Goal: Information Seeking & Learning: Learn about a topic

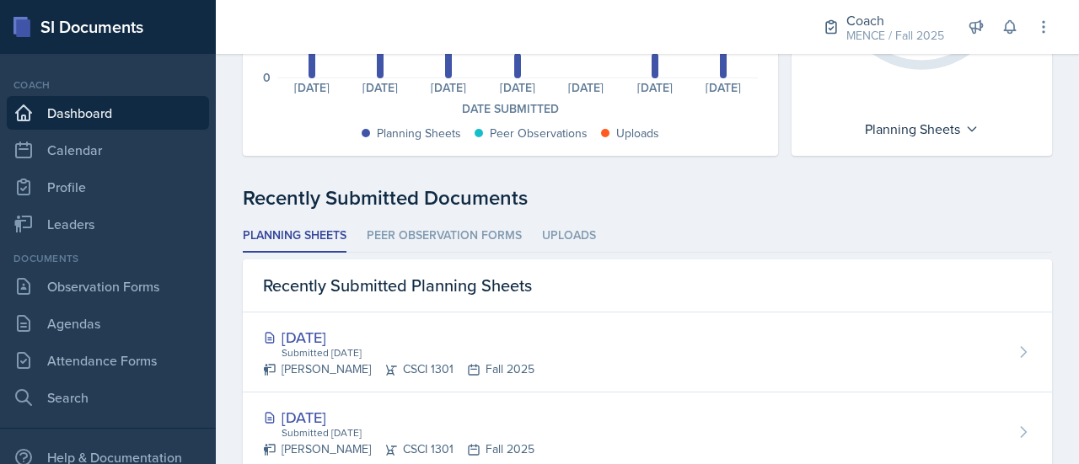
scroll to position [342, 0]
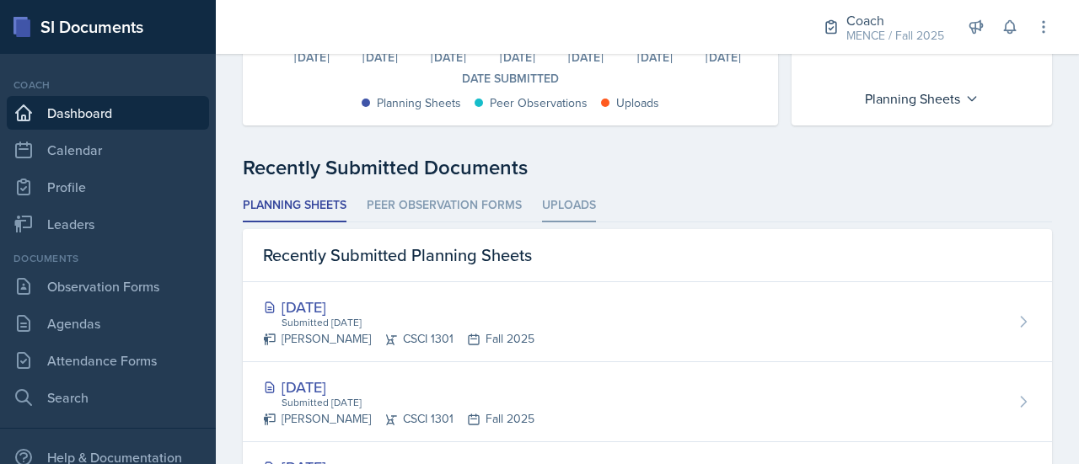
click at [580, 207] on li "Uploads" at bounding box center [569, 206] width 54 height 33
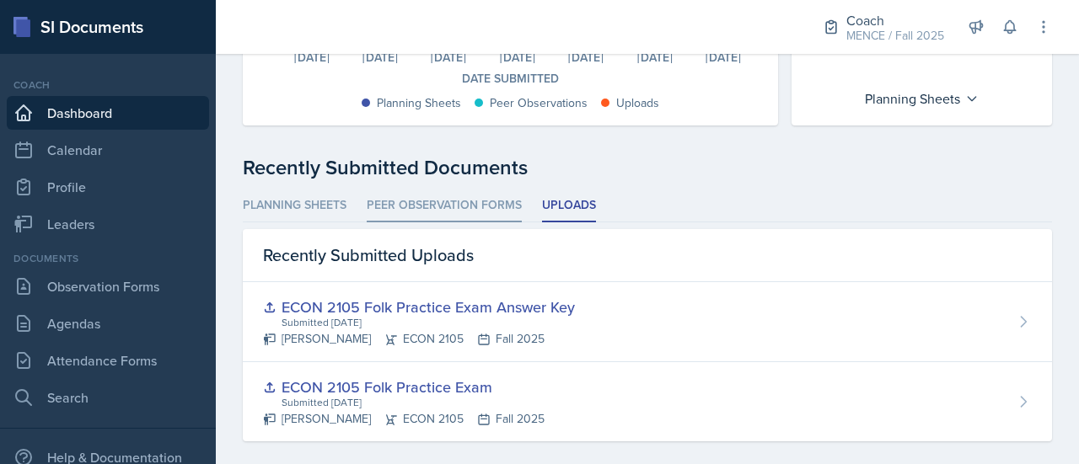
click at [462, 195] on li "Peer Observation Forms" at bounding box center [444, 206] width 155 height 33
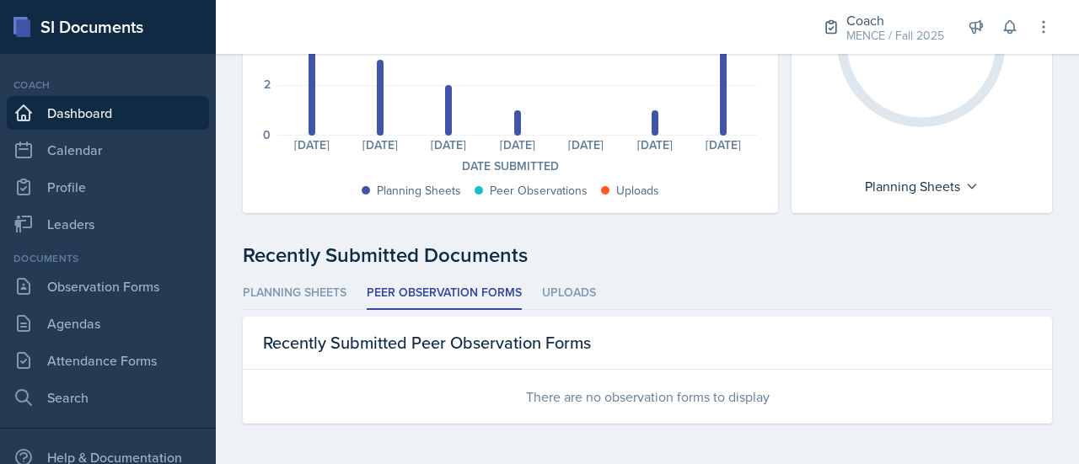
scroll to position [254, 0]
click at [276, 311] on div "Planning Sheets Peer Observation Forms Uploads Planning Sheets Peer Observation…" at bounding box center [647, 351] width 809 height 147
click at [269, 294] on li "Planning Sheets" at bounding box center [295, 294] width 104 height 33
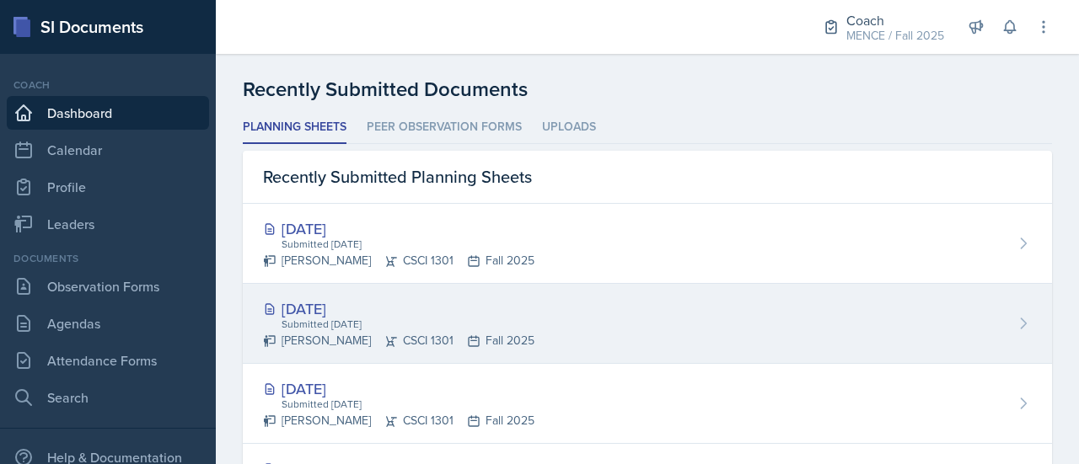
scroll to position [385, 0]
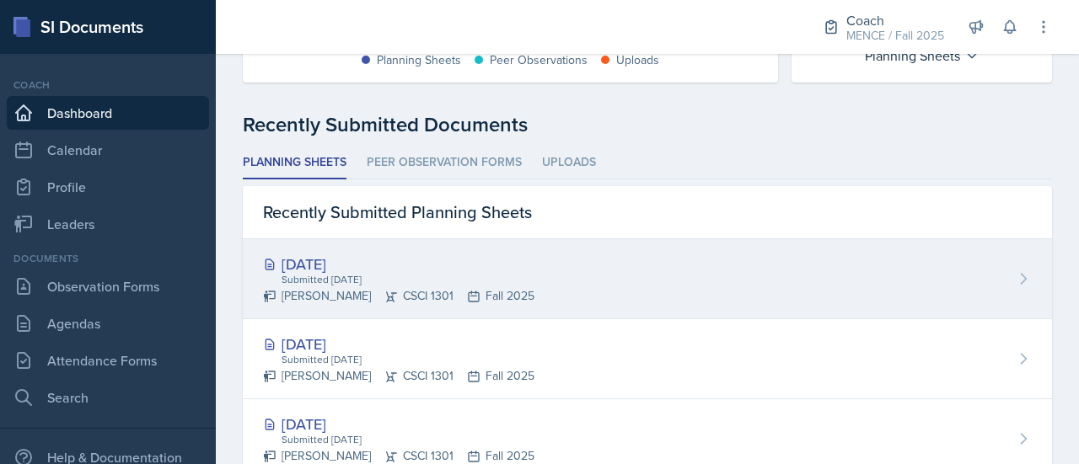
click at [362, 265] on div "[DATE]" at bounding box center [398, 264] width 271 height 23
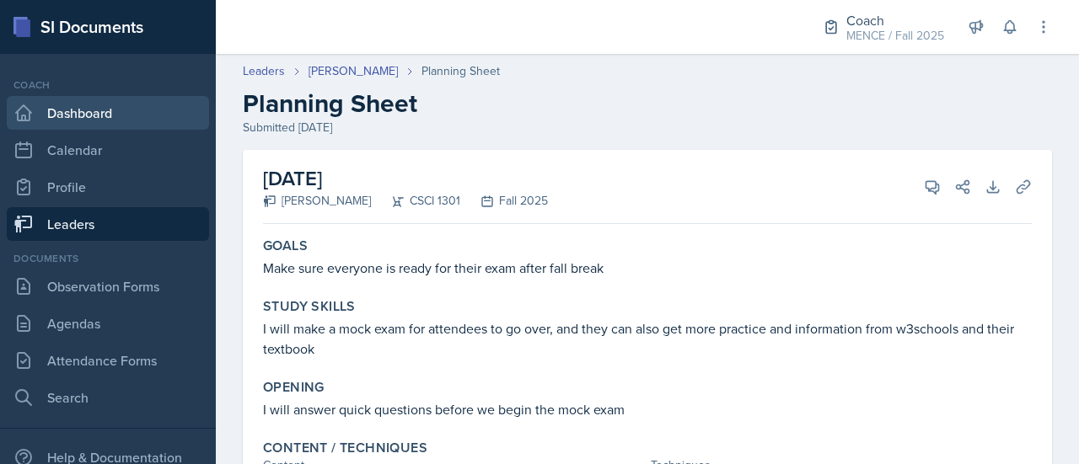
click at [94, 115] on link "Dashboard" at bounding box center [108, 113] width 202 height 34
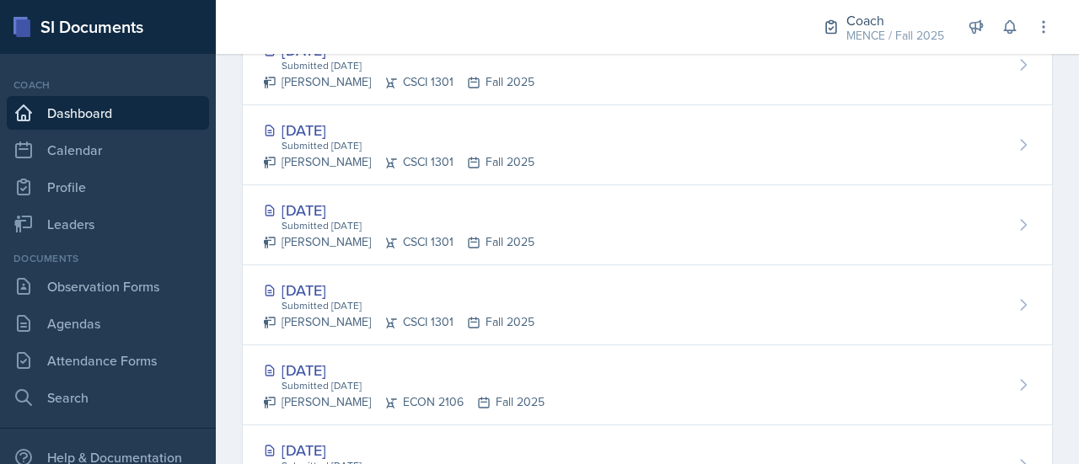
scroll to position [598, 0]
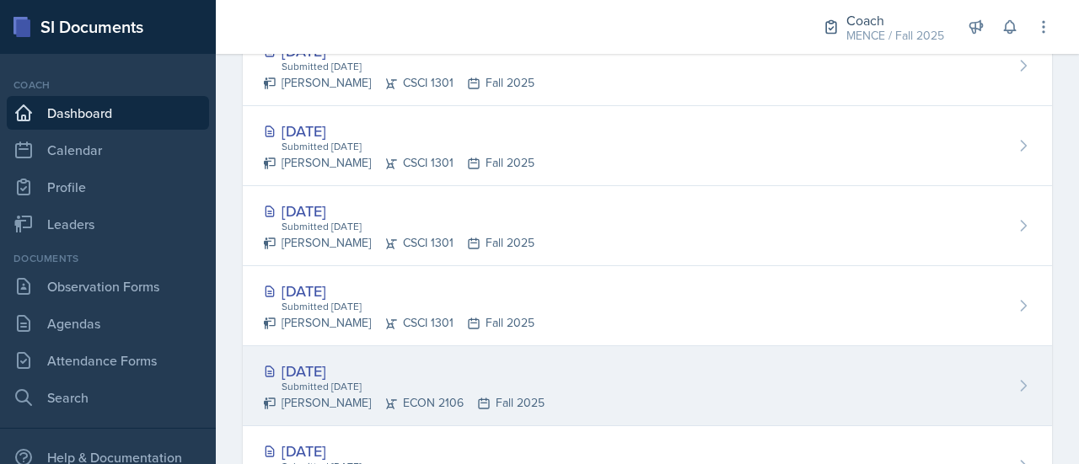
click at [303, 372] on div "[DATE]" at bounding box center [404, 371] width 282 height 23
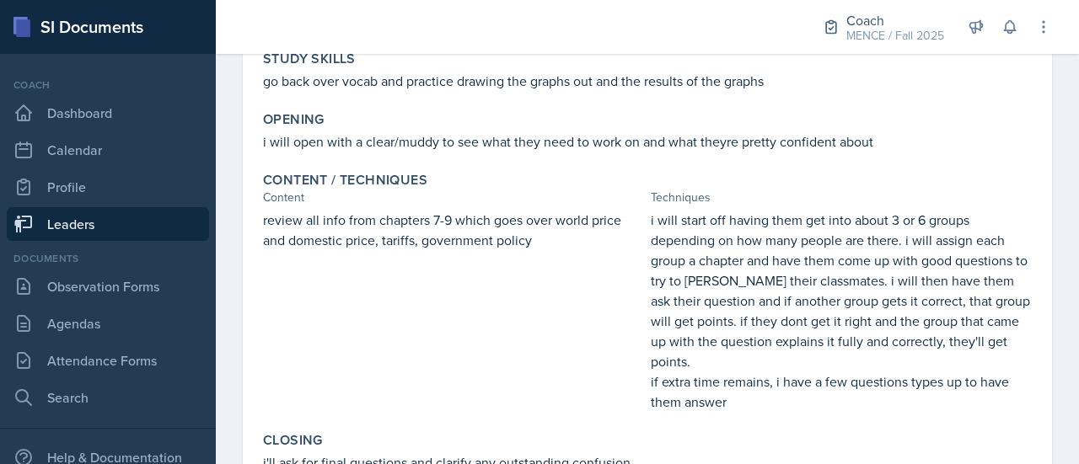
scroll to position [343, 0]
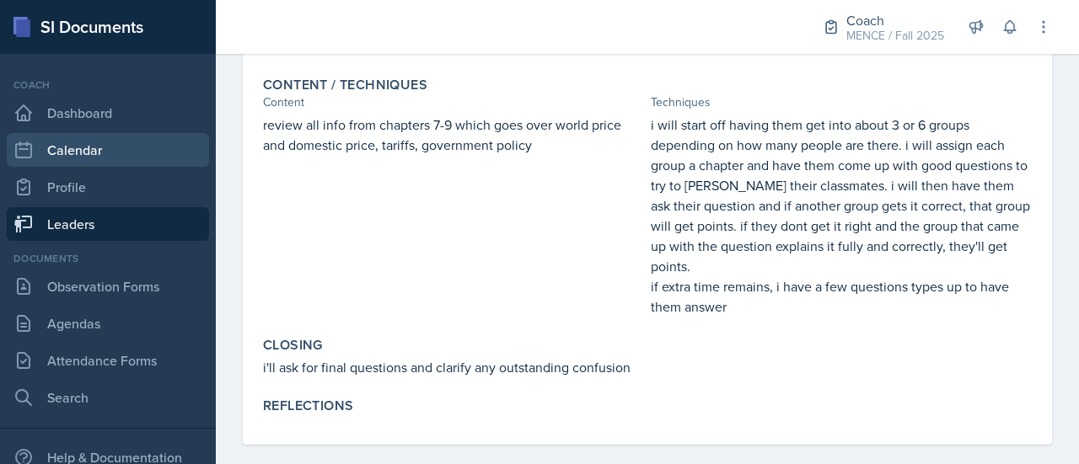
click at [105, 166] on link "Calendar" at bounding box center [108, 150] width 202 height 34
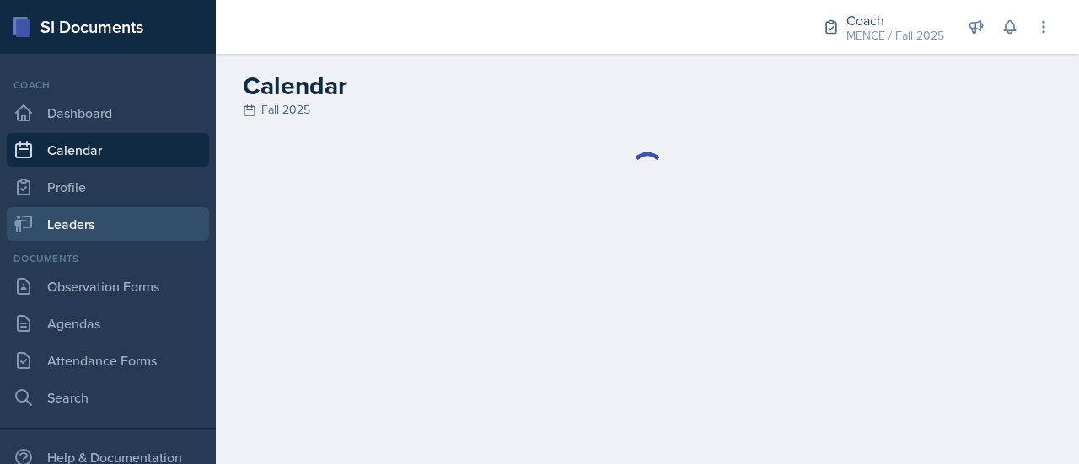
click at [103, 222] on link "Leaders" at bounding box center [108, 224] width 202 height 34
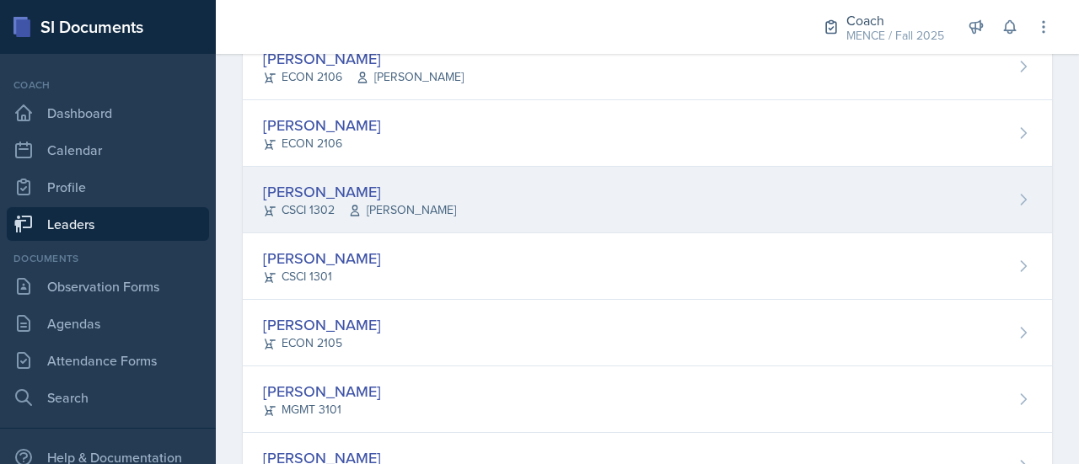
scroll to position [453, 0]
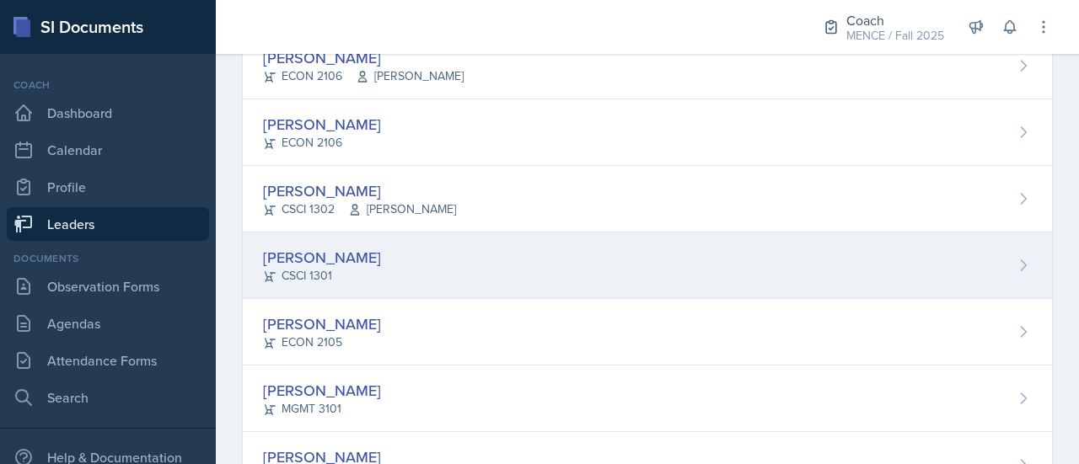
click at [287, 255] on div "[PERSON_NAME]" at bounding box center [322, 257] width 118 height 23
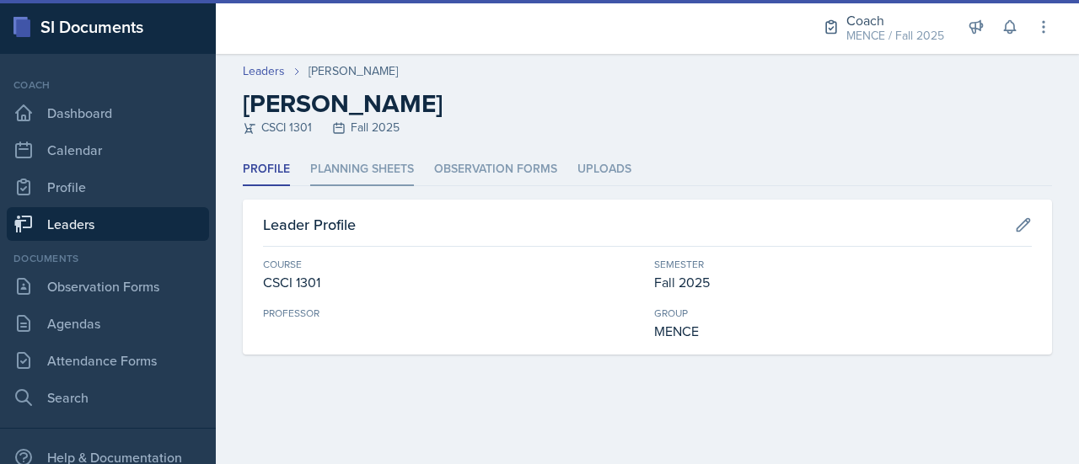
click at [362, 177] on li "Planning Sheets" at bounding box center [362, 169] width 104 height 33
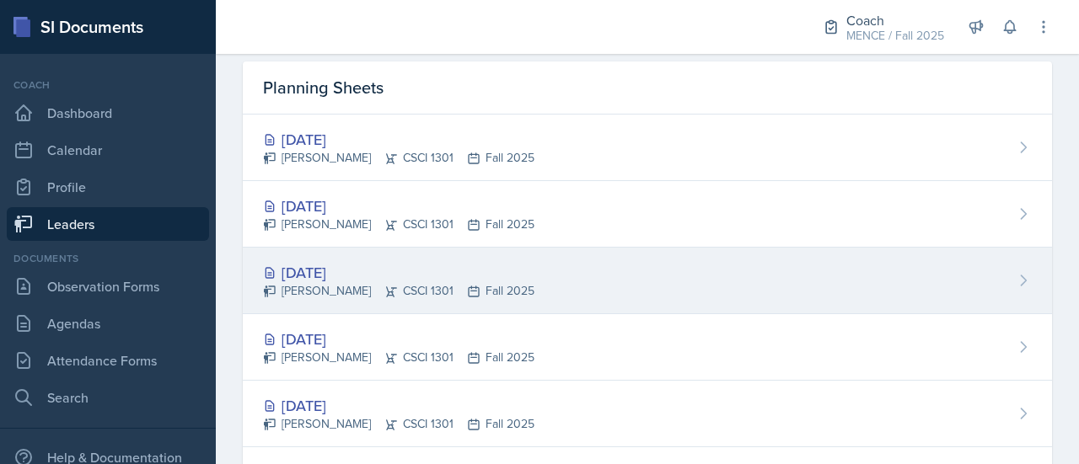
scroll to position [131, 0]
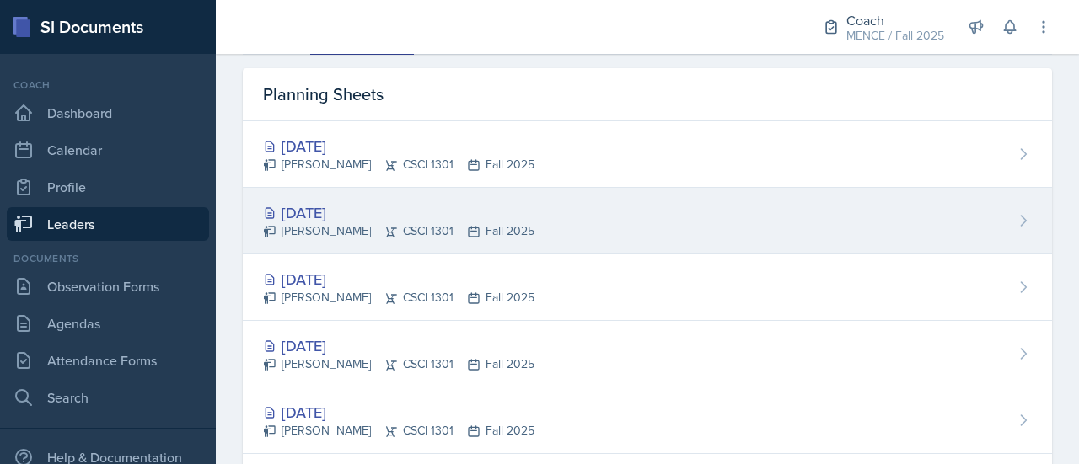
click at [330, 207] on div "[DATE]" at bounding box center [398, 212] width 271 height 23
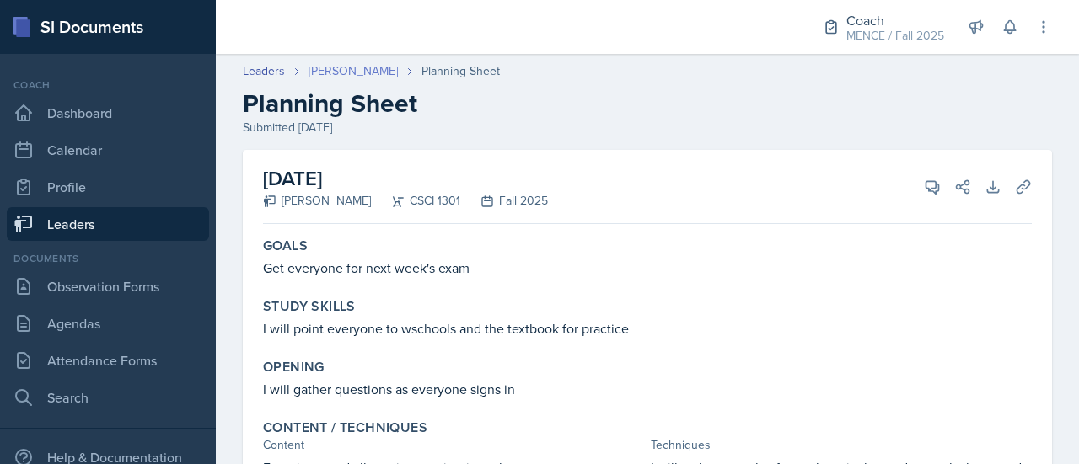
click at [310, 68] on link "[PERSON_NAME]" at bounding box center [352, 71] width 89 height 18
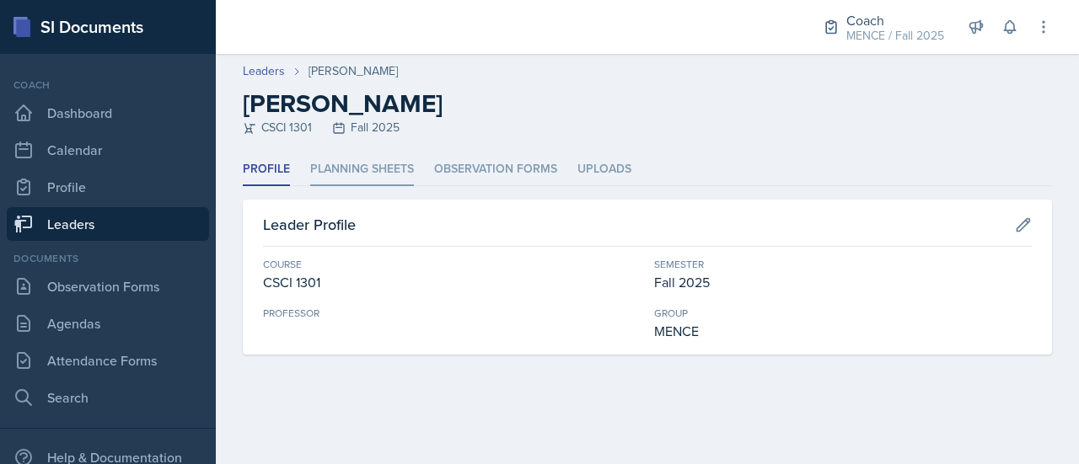
click at [348, 170] on li "Planning Sheets" at bounding box center [362, 169] width 104 height 33
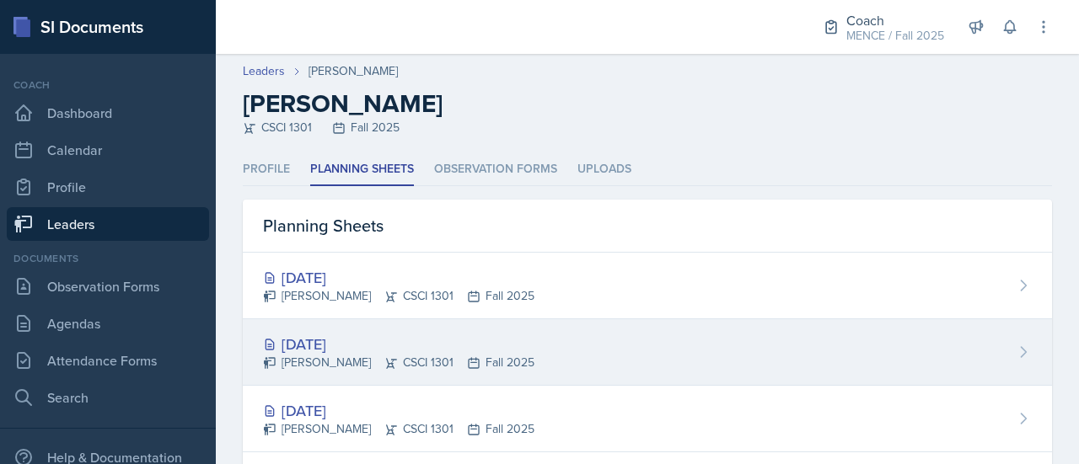
scroll to position [225, 0]
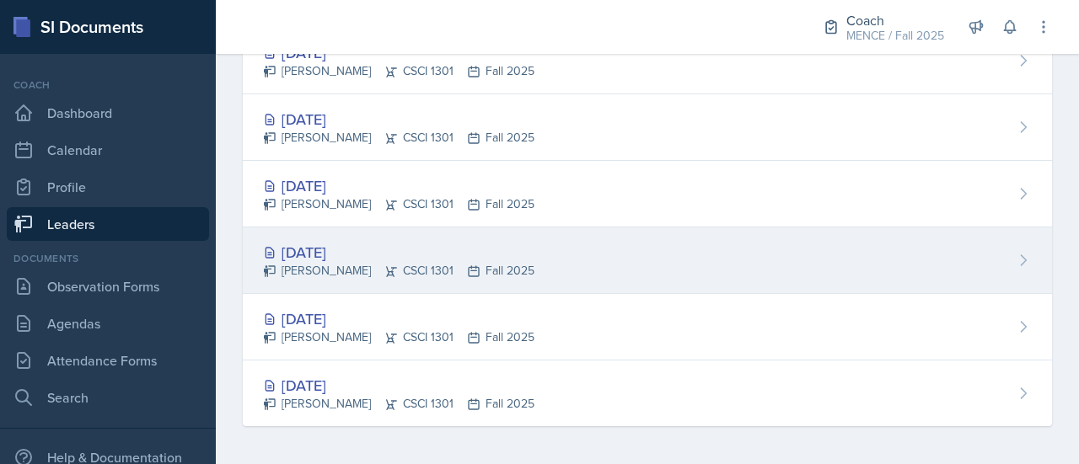
click at [328, 264] on div "[PERSON_NAME] CSCI 1301 Fall 2025" at bounding box center [398, 271] width 271 height 18
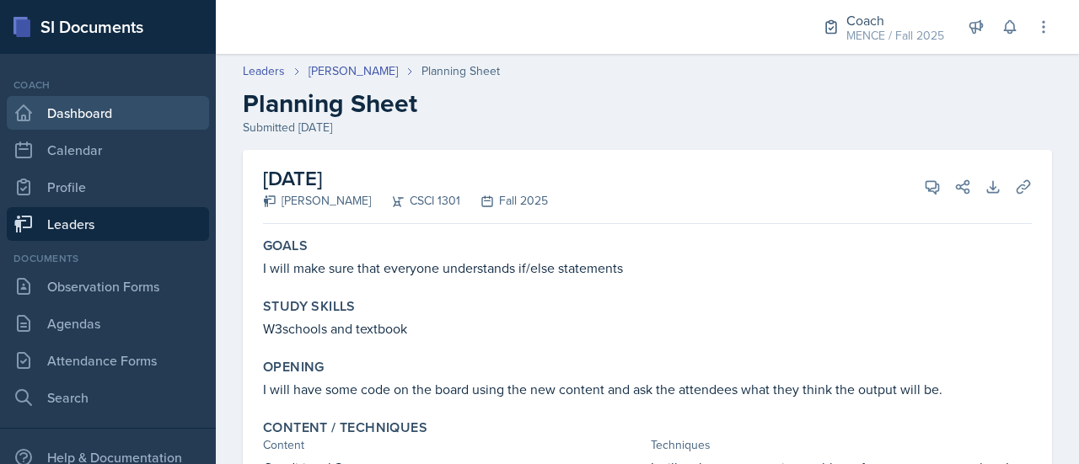
click at [126, 114] on link "Dashboard" at bounding box center [108, 113] width 202 height 34
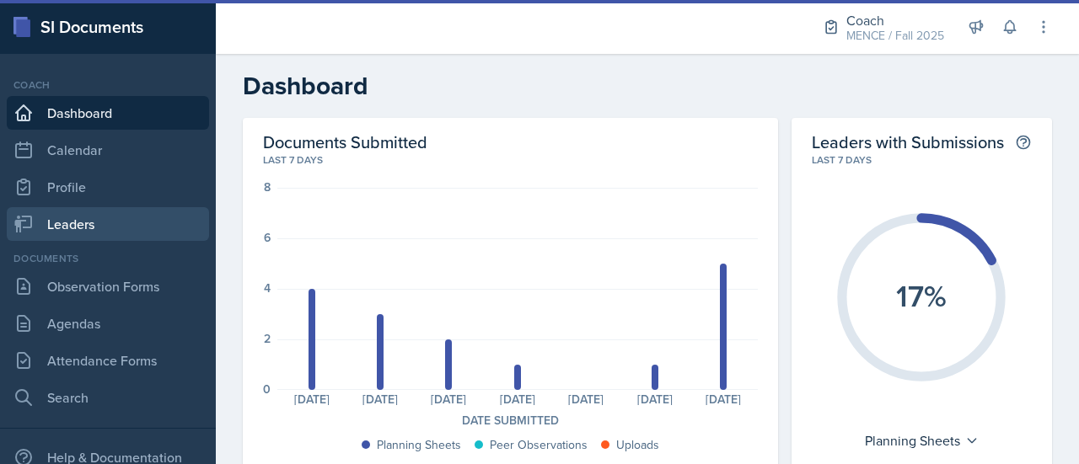
click at [141, 219] on link "Leaders" at bounding box center [108, 224] width 202 height 34
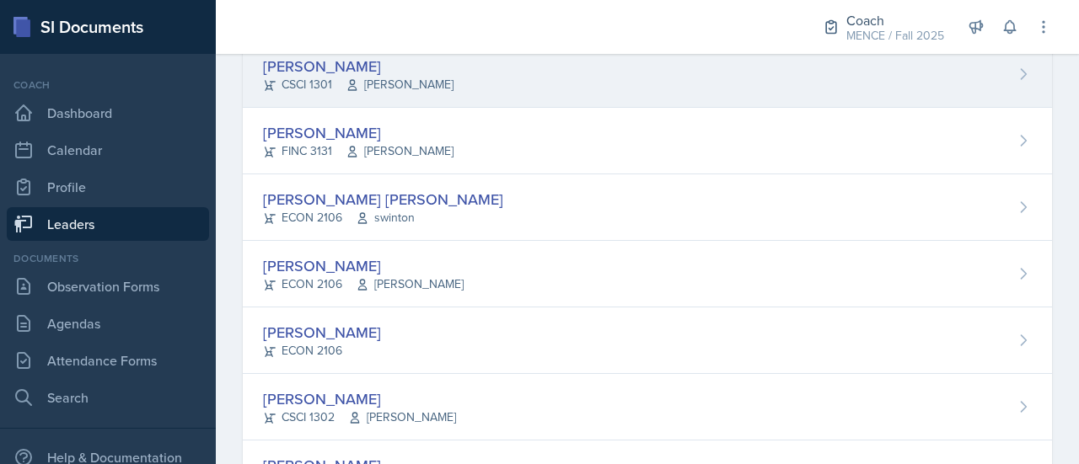
scroll to position [244, 0]
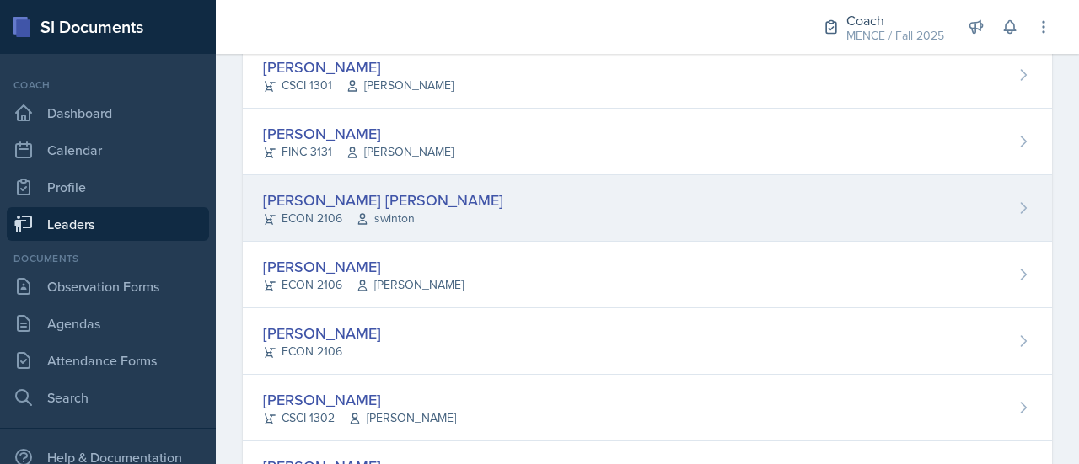
click at [378, 210] on span "swinton" at bounding box center [385, 219] width 59 height 18
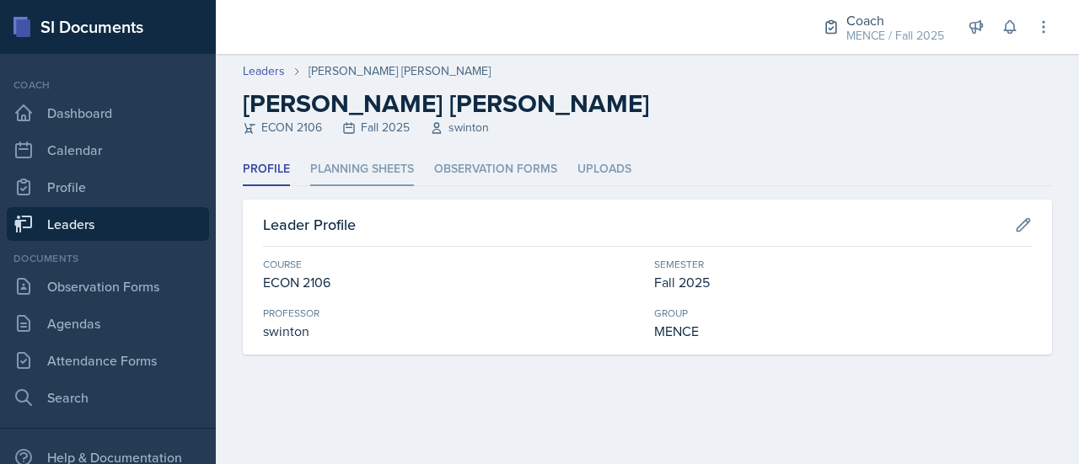
click at [346, 175] on li "Planning Sheets" at bounding box center [362, 169] width 104 height 33
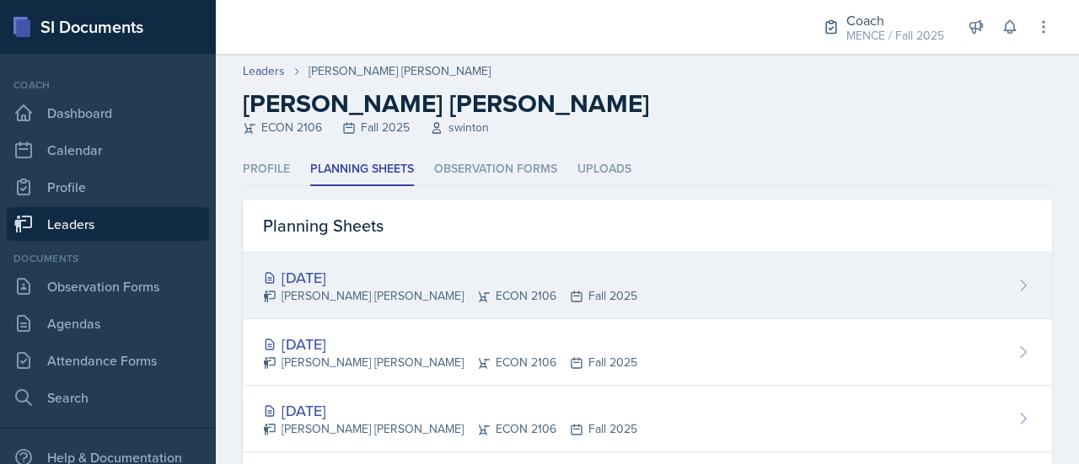
click at [342, 289] on div "[PERSON_NAME] [PERSON_NAME] ECON 2106 Fall 2025" at bounding box center [450, 296] width 374 height 18
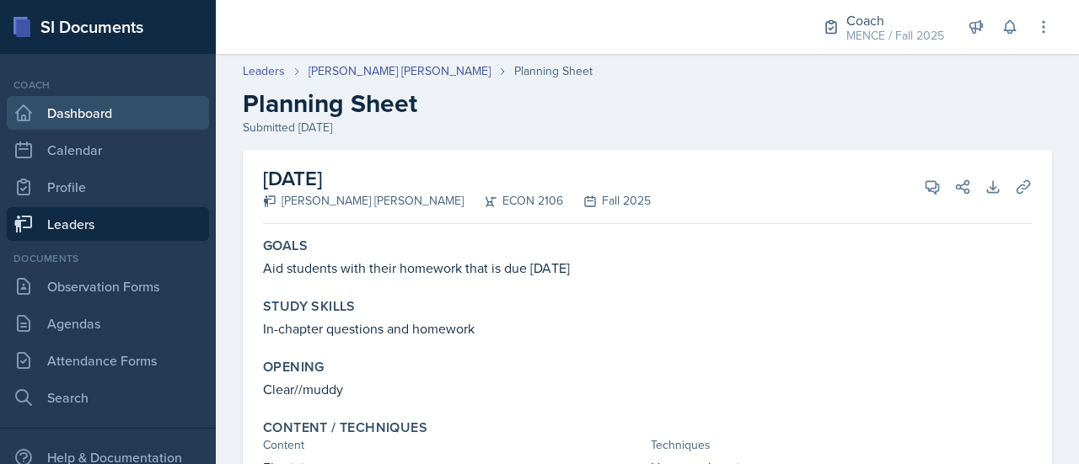
click at [114, 106] on link "Dashboard" at bounding box center [108, 113] width 202 height 34
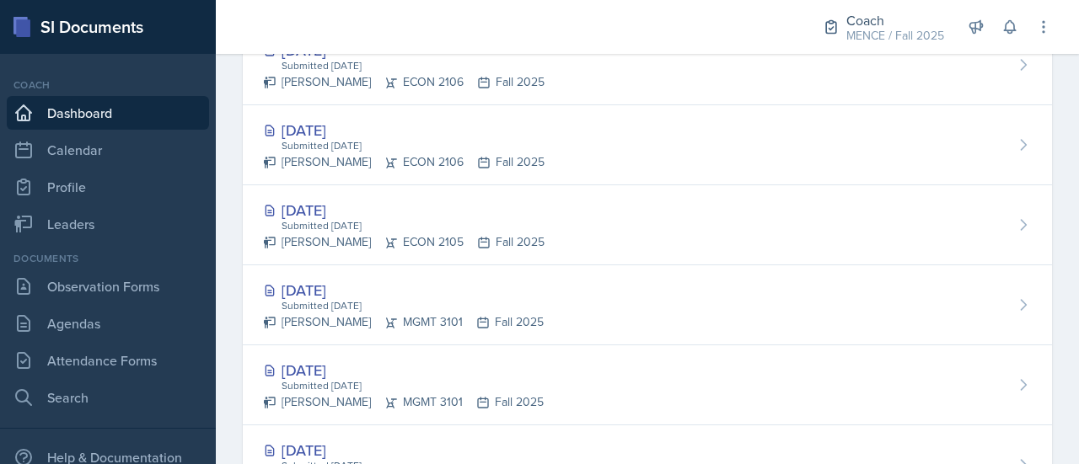
scroll to position [915, 0]
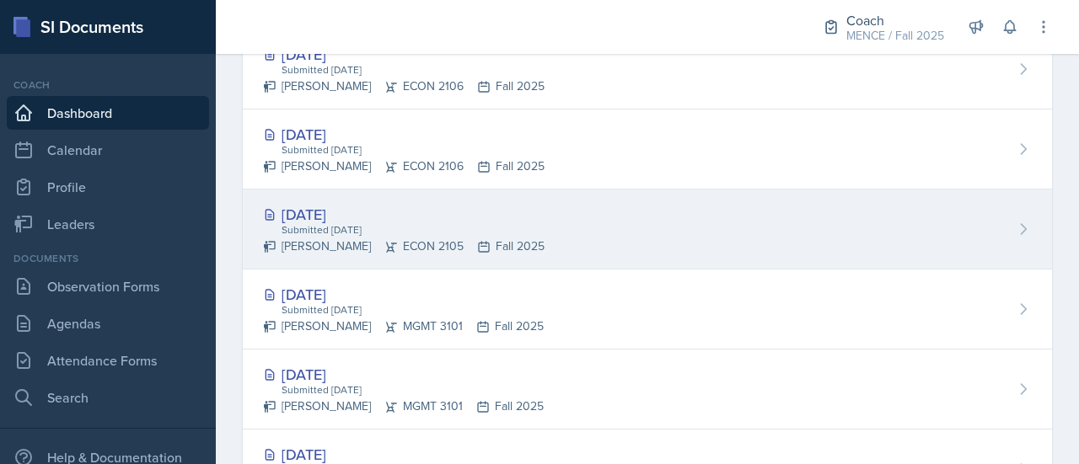
click at [312, 196] on div "[DATE] Submitted [DATE] [PERSON_NAME] ECON 2105 Fall 2025" at bounding box center [647, 230] width 809 height 80
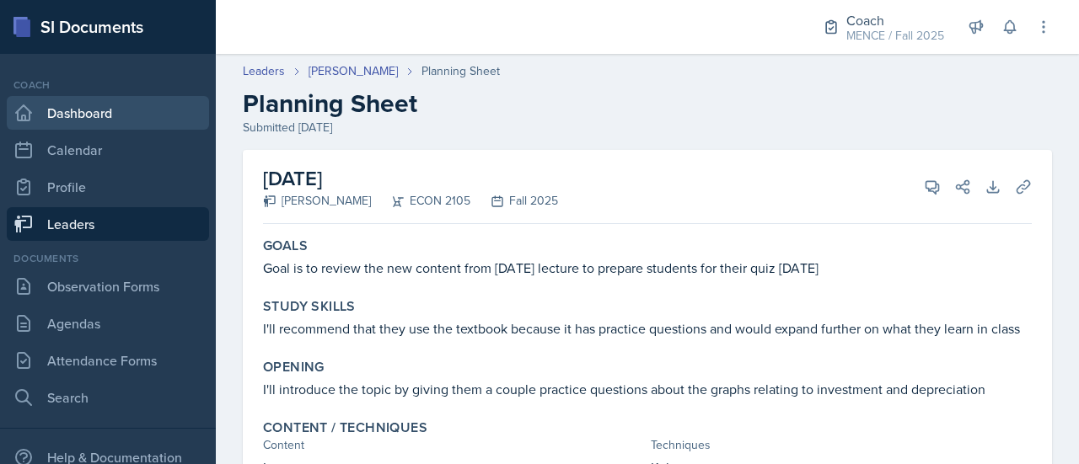
click at [106, 102] on link "Dashboard" at bounding box center [108, 113] width 202 height 34
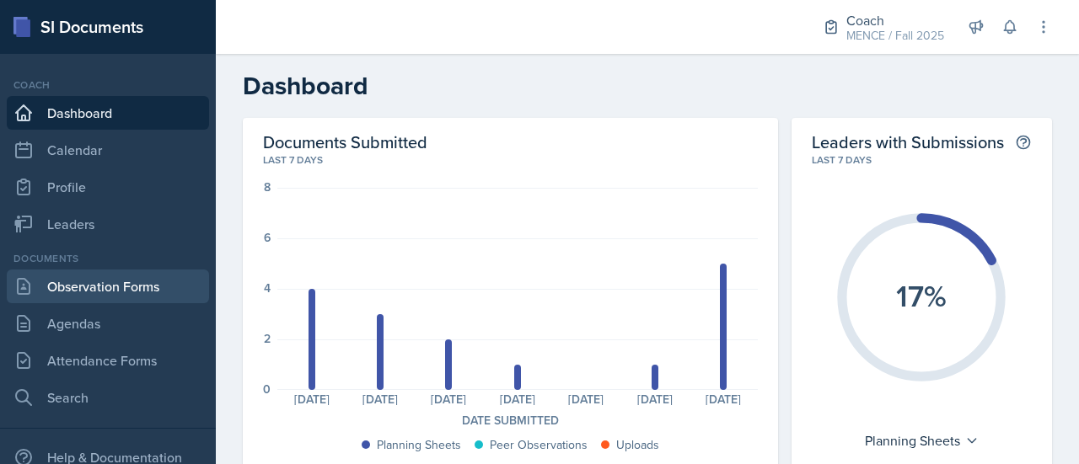
click at [91, 292] on link "Observation Forms" at bounding box center [108, 287] width 202 height 34
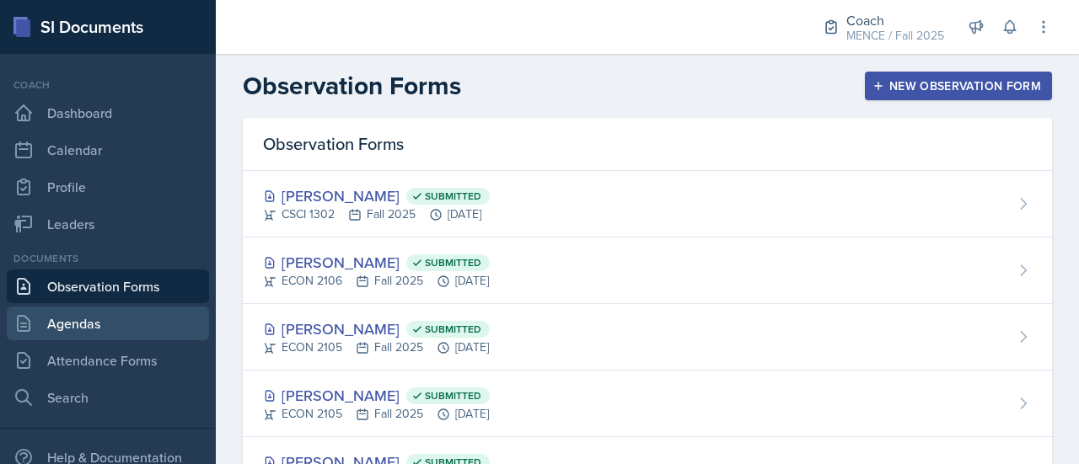
click at [106, 325] on link "Agendas" at bounding box center [108, 324] width 202 height 34
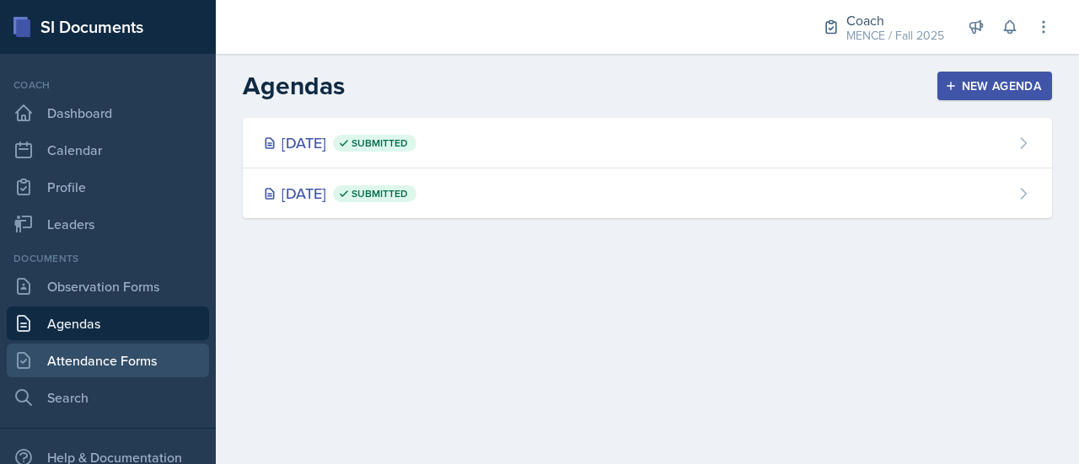
click at [77, 362] on link "Attendance Forms" at bounding box center [108, 361] width 202 height 34
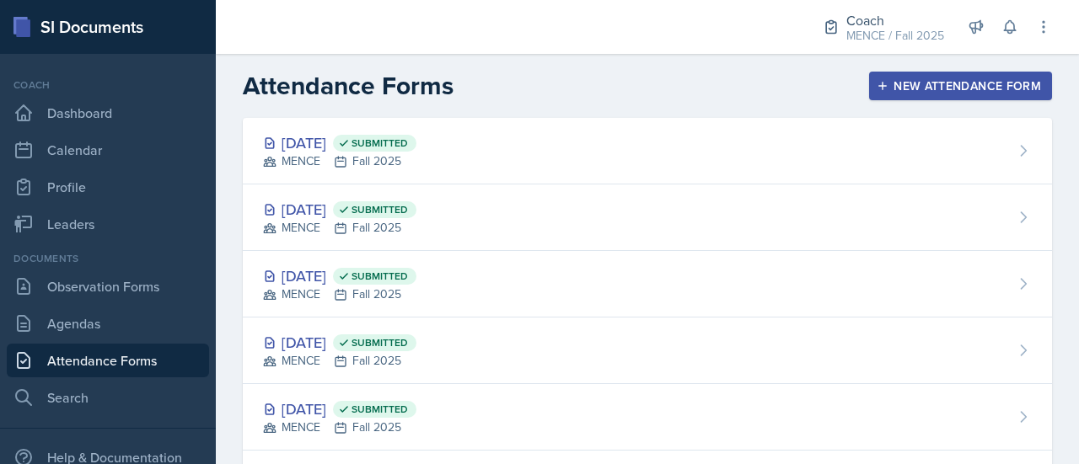
click at [507, 75] on div "Attendance Forms New Attendance Form" at bounding box center [647, 86] width 863 height 30
